Goal: Task Accomplishment & Management: Manage account settings

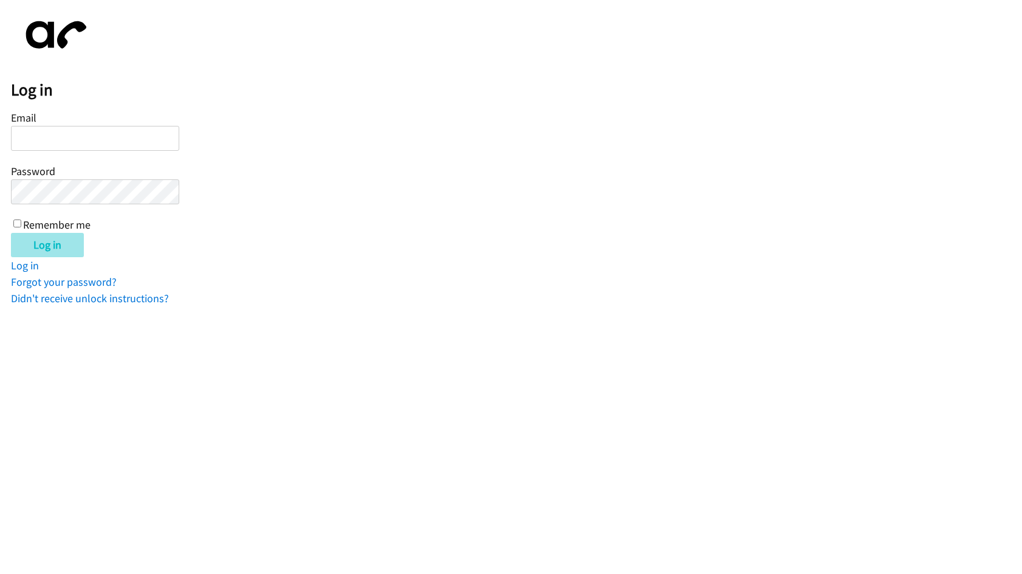
type input "[EMAIL_ADDRESS][DOMAIN_NAME]"
click at [33, 246] on input "Log in" at bounding box center [47, 245] width 73 height 24
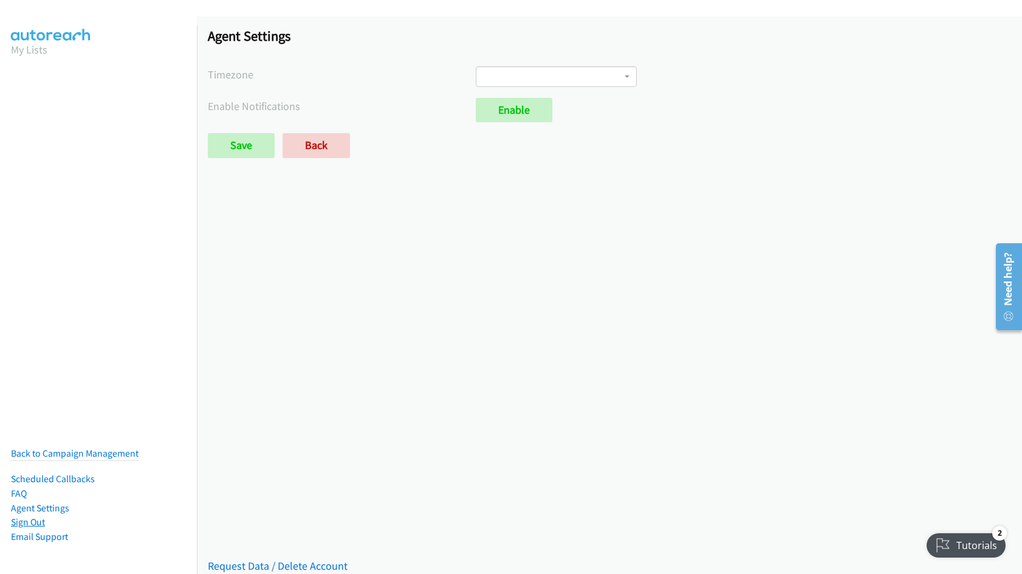
click at [31, 516] on link "Sign Out" at bounding box center [28, 522] width 34 height 12
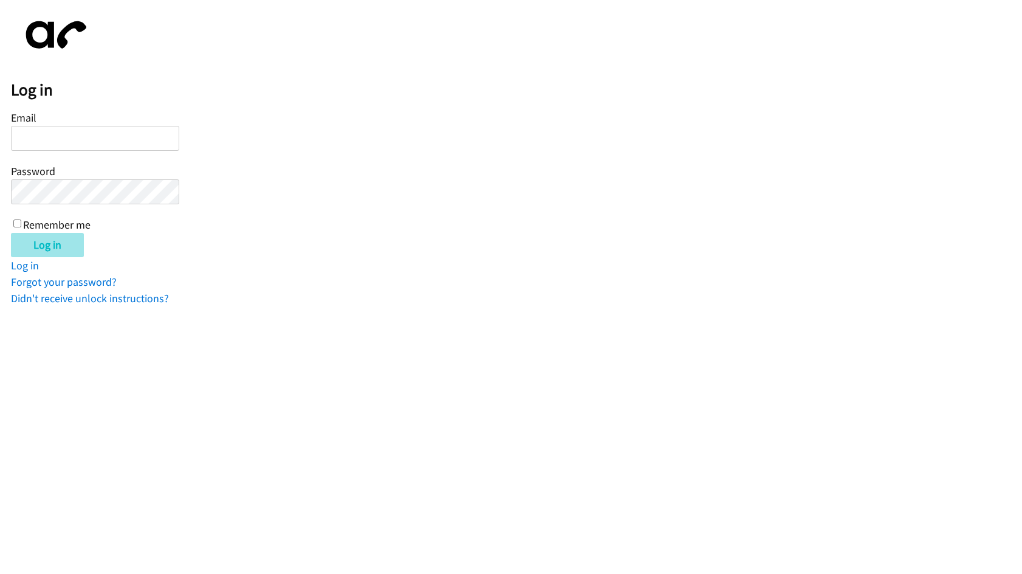
type input "[EMAIL_ADDRESS][DOMAIN_NAME]"
click at [58, 250] on input "Log in" at bounding box center [47, 245] width 73 height 24
